Goal: Transaction & Acquisition: Download file/media

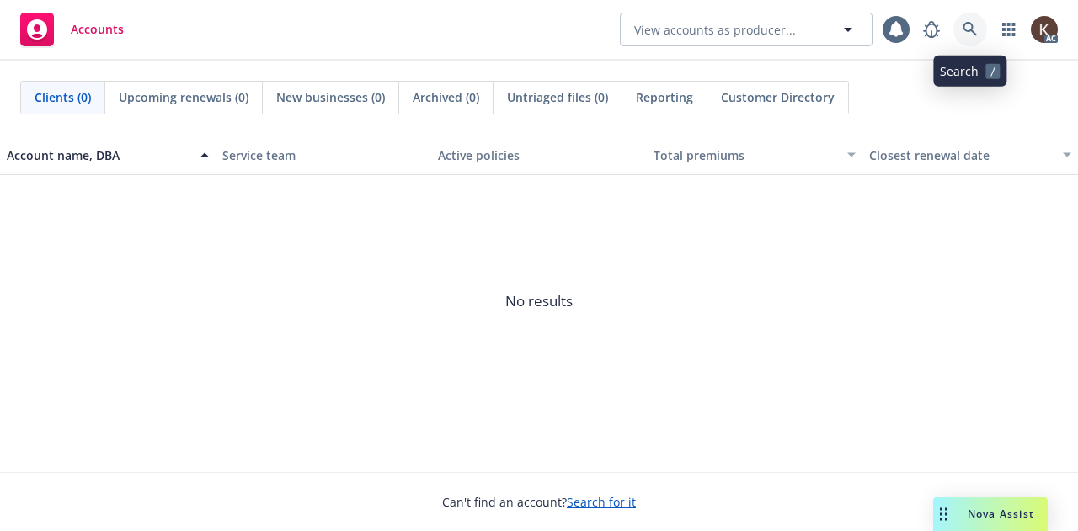
click at [967, 40] on link at bounding box center [970, 30] width 34 height 34
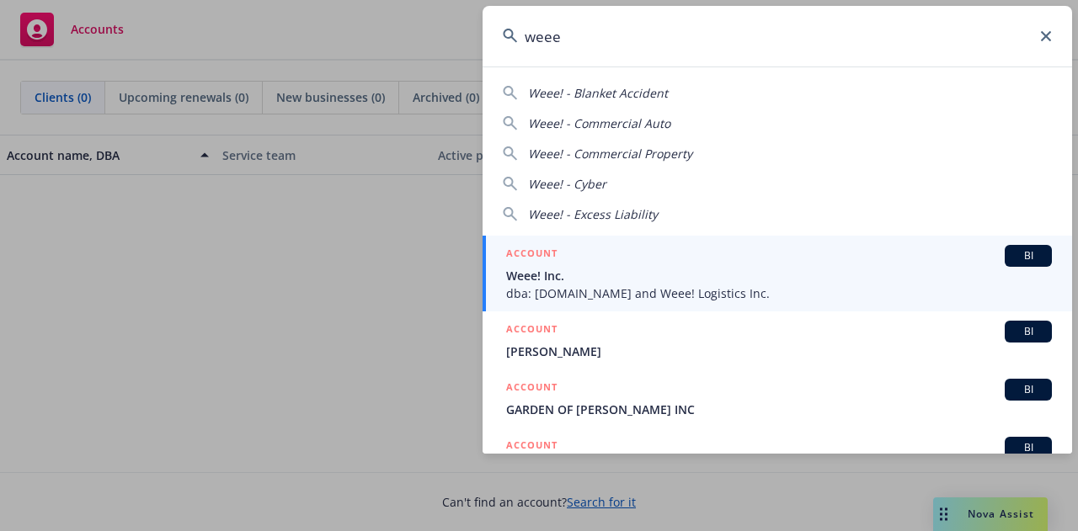
type input "weee"
click at [621, 265] on div "ACCOUNT BI" at bounding box center [779, 256] width 546 height 22
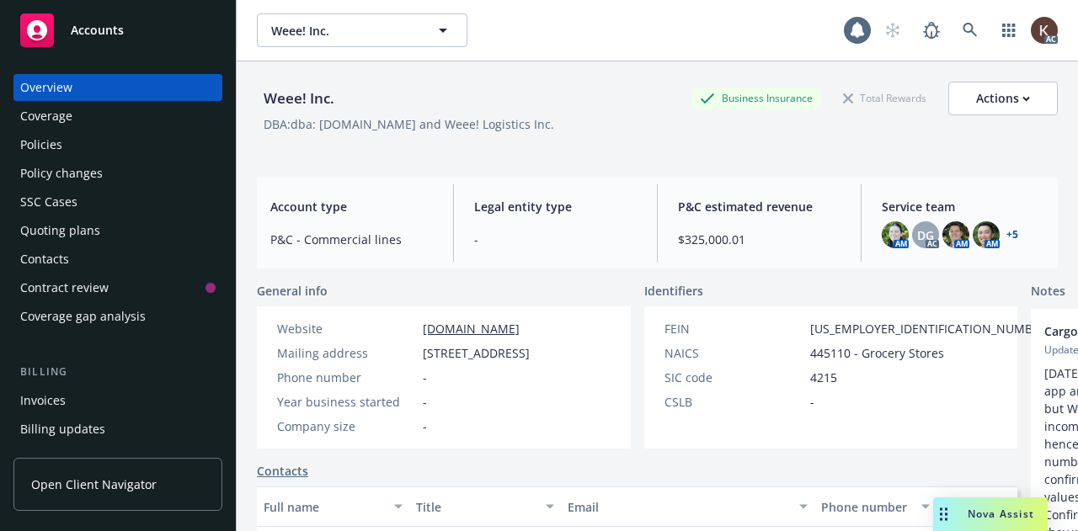
click at [35, 144] on div "Policies" at bounding box center [41, 144] width 42 height 27
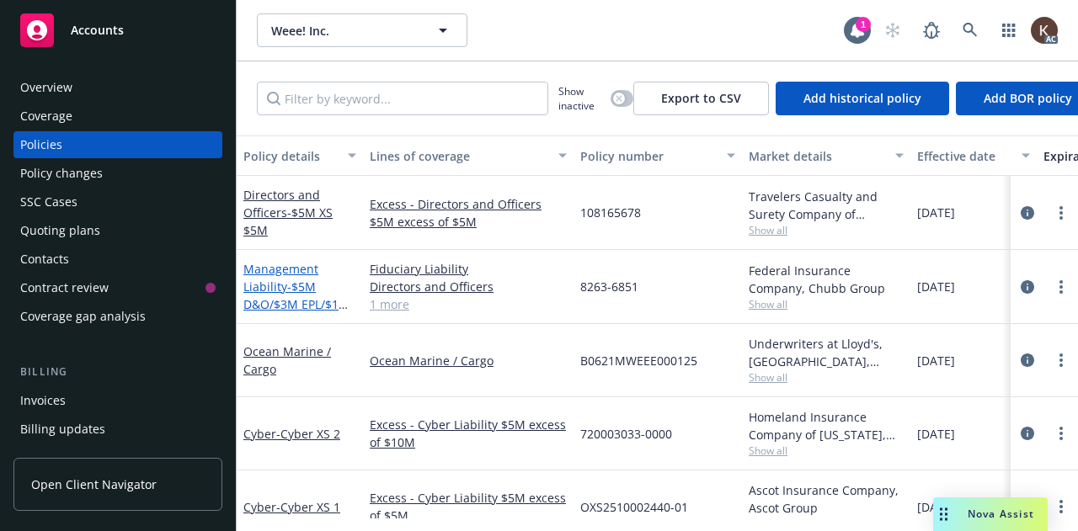
click at [281, 274] on link "Management Liability - $5M D&O/$3M EPL/$1M Fiduciary/" at bounding box center [296, 295] width 106 height 69
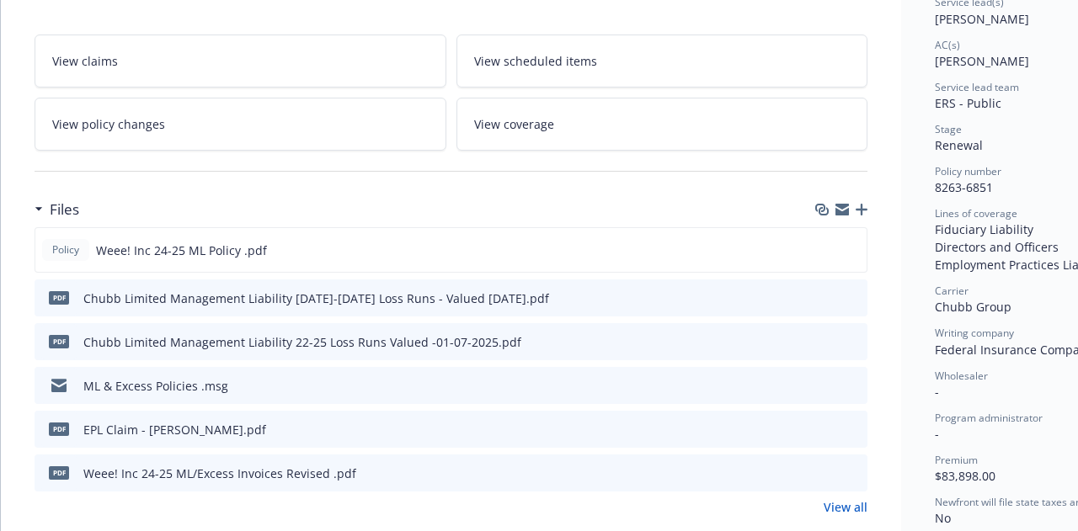
scroll to position [271, 0]
click at [822, 232] on div "Policy Weee! Inc 24-25 ML Policy .pdf" at bounding box center [451, 248] width 833 height 45
click at [826, 242] on icon "download file" at bounding box center [822, 247] width 13 height 13
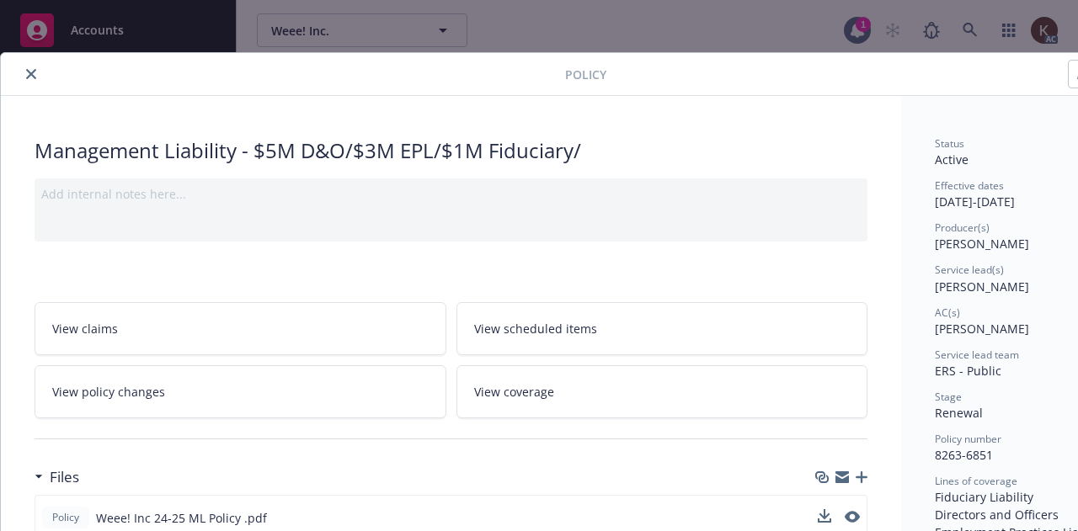
scroll to position [3, 0]
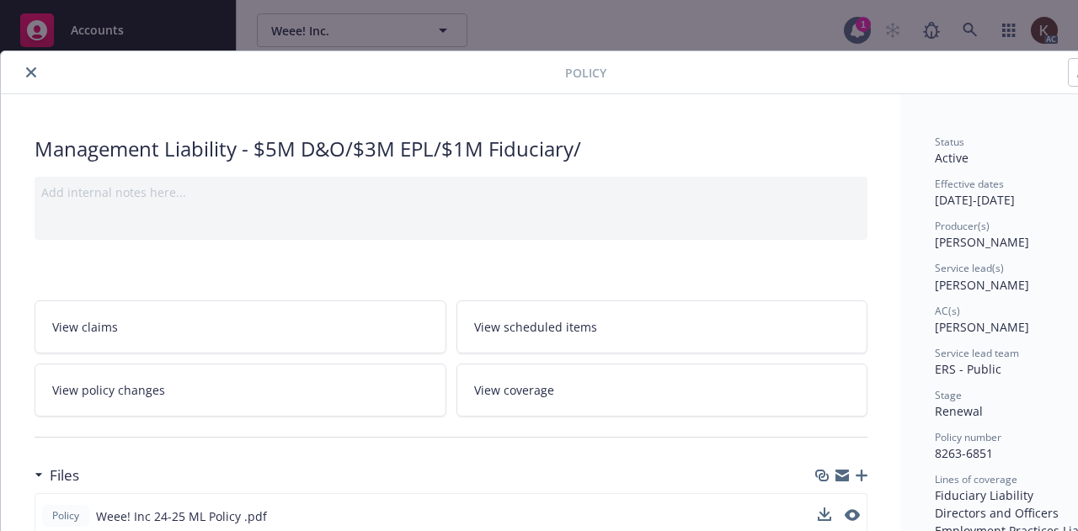
click at [33, 72] on icon "close" at bounding box center [31, 72] width 10 height 10
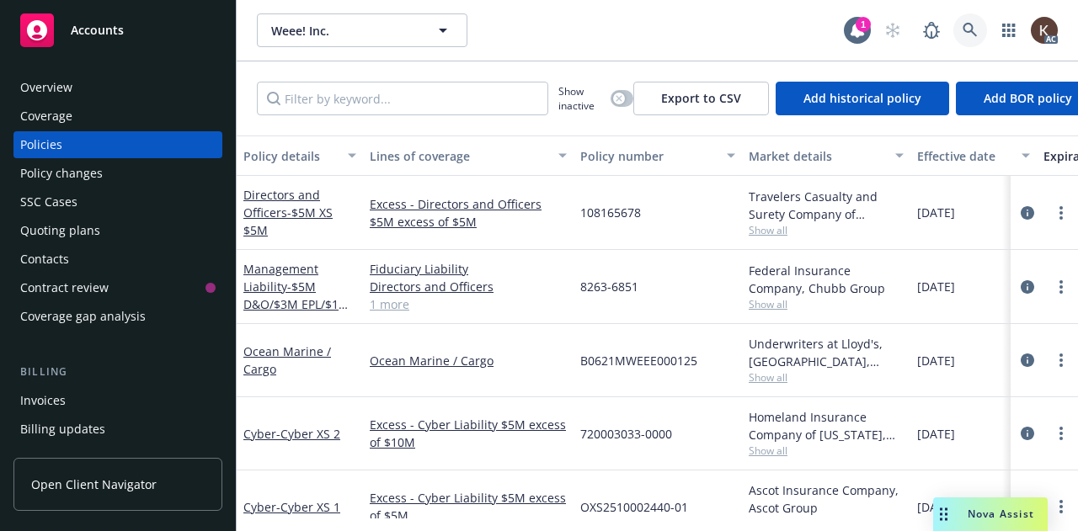
click at [983, 21] on link at bounding box center [970, 30] width 34 height 34
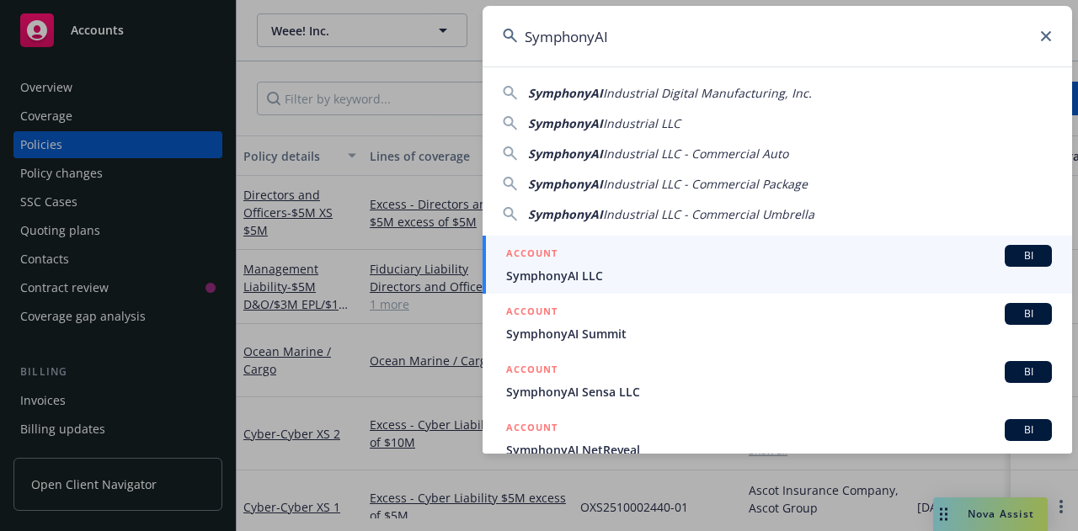
type input "SymphonyAI"
click at [640, 250] on div "ACCOUNT BI" at bounding box center [779, 256] width 546 height 22
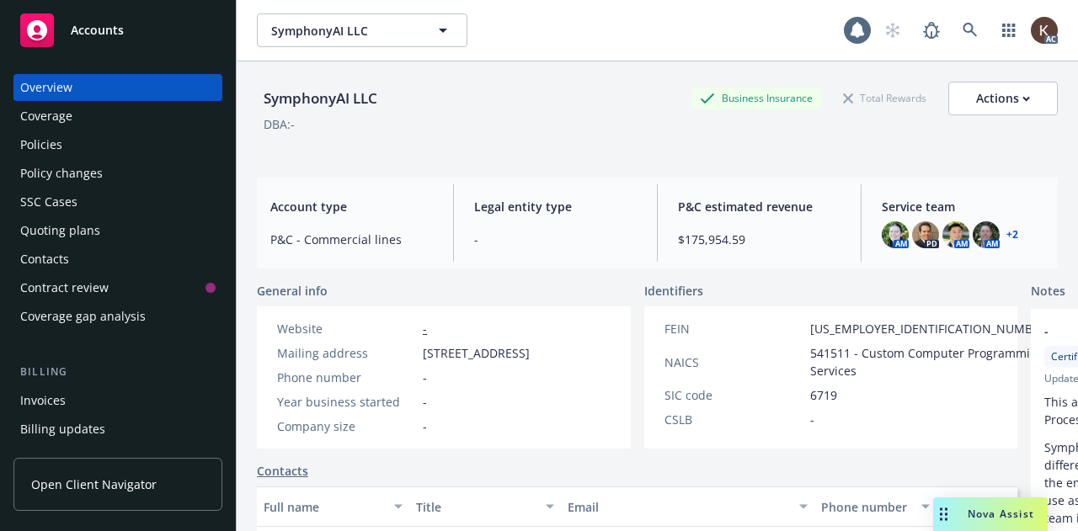
click at [84, 129] on div "Coverage" at bounding box center [117, 116] width 195 height 27
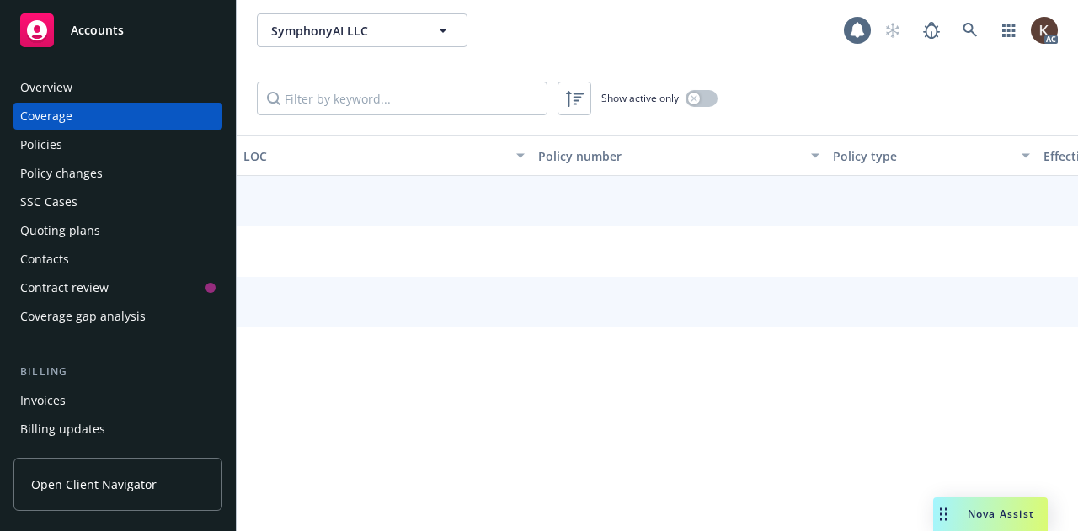
click at [30, 178] on div "Policy changes" at bounding box center [61, 173] width 83 height 27
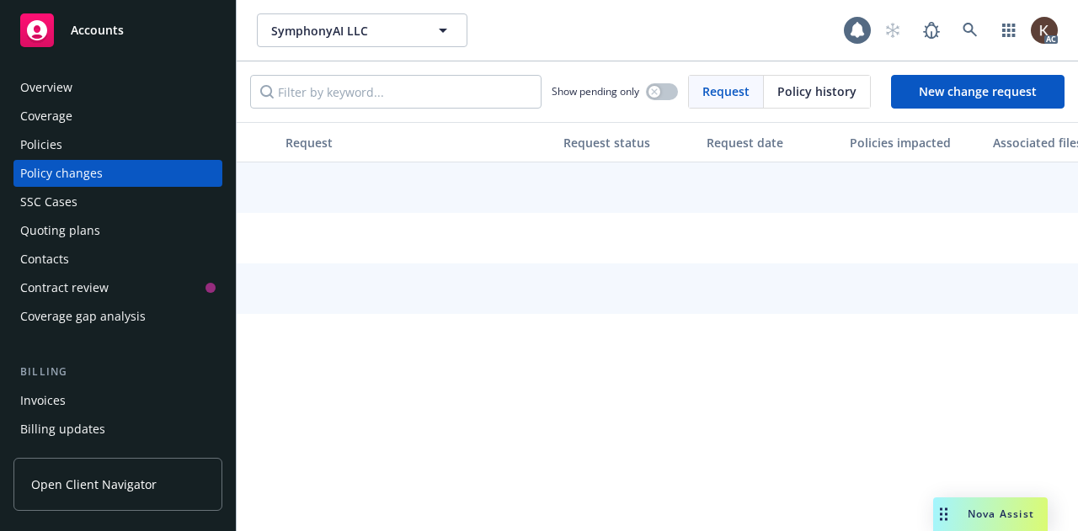
click at [31, 147] on div "Policies" at bounding box center [41, 144] width 42 height 27
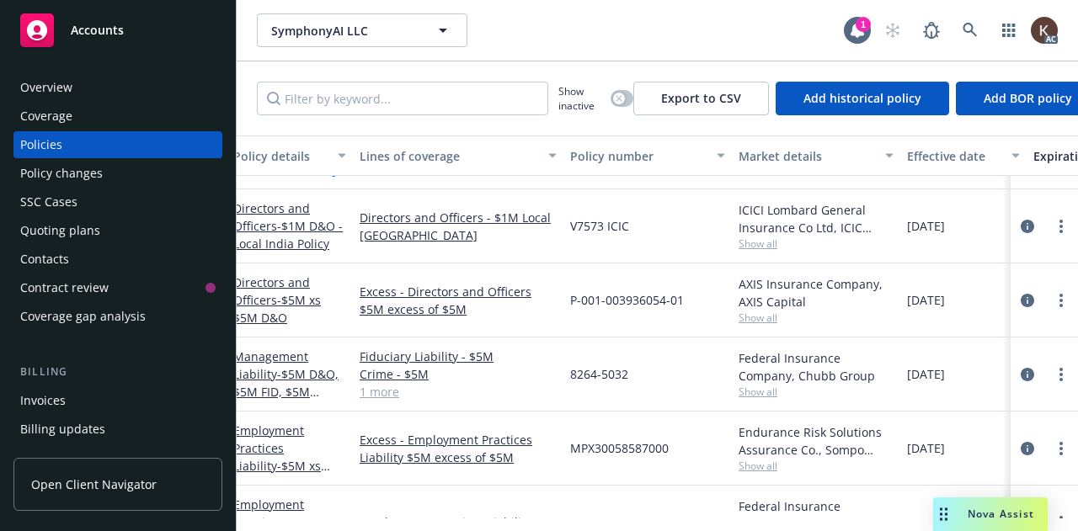
scroll to position [134, 0]
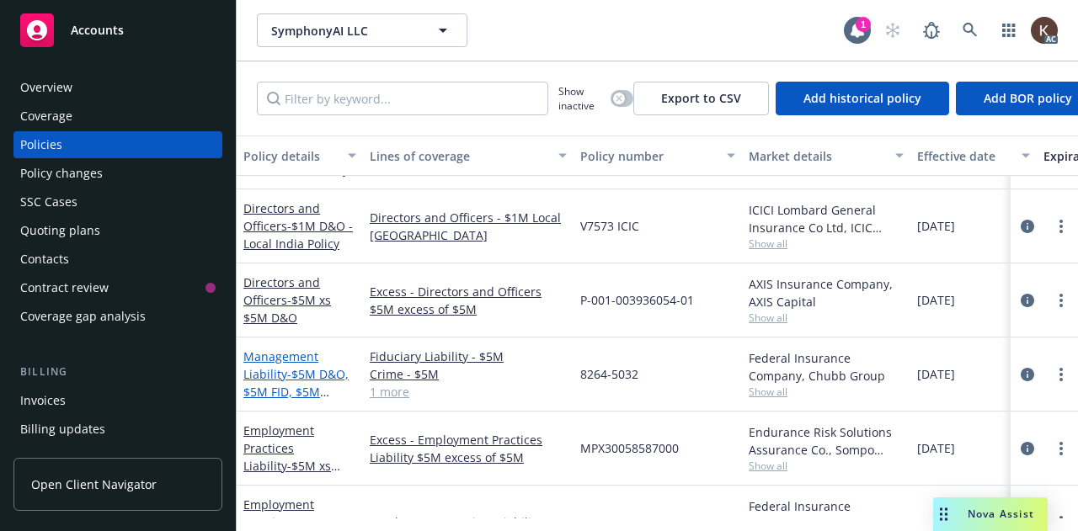
click at [273, 388] on span "- $5M D&O, $5M FID, $5M Crime" at bounding box center [295, 391] width 105 height 51
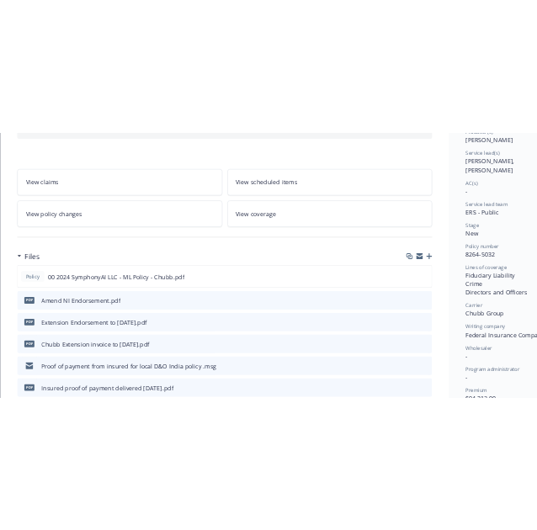
scroll to position [232, 0]
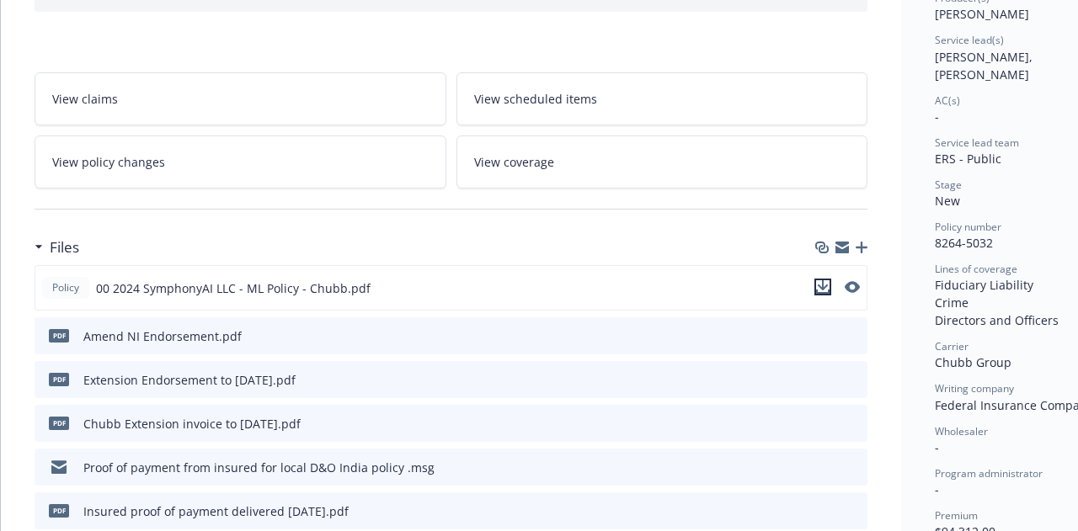
click at [822, 280] on icon "download file" at bounding box center [822, 286] width 13 height 13
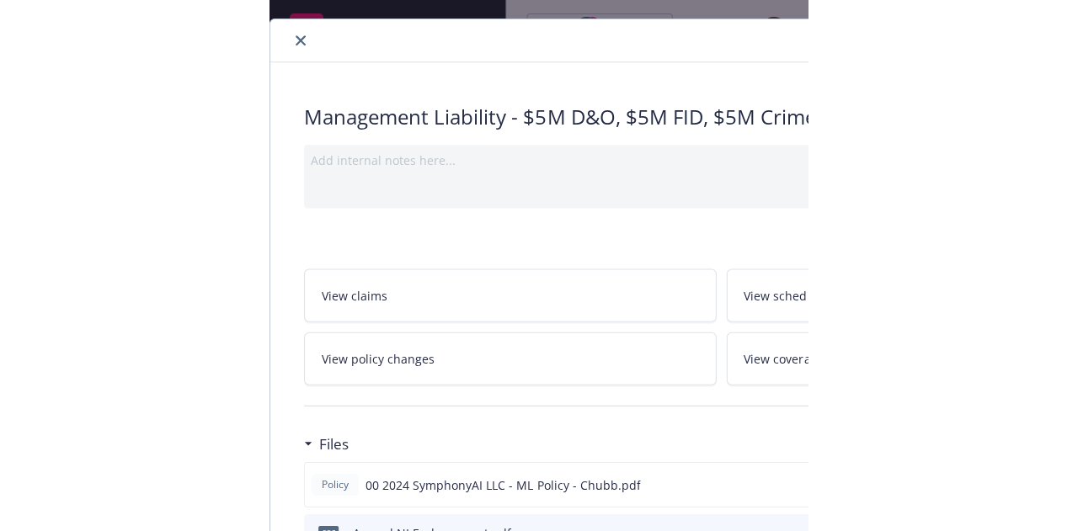
scroll to position [0, 0]
